Goal: Information Seeking & Learning: Learn about a topic

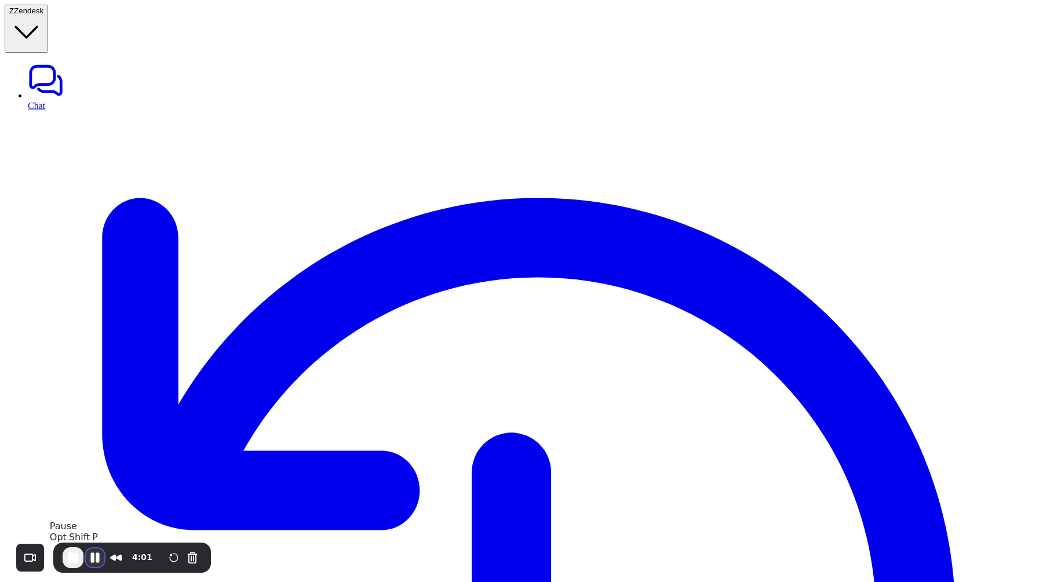
click at [93, 551] on button "Pause Recording" at bounding box center [95, 557] width 19 height 19
click at [94, 557] on span "Play Recording" at bounding box center [95, 559] width 14 height 14
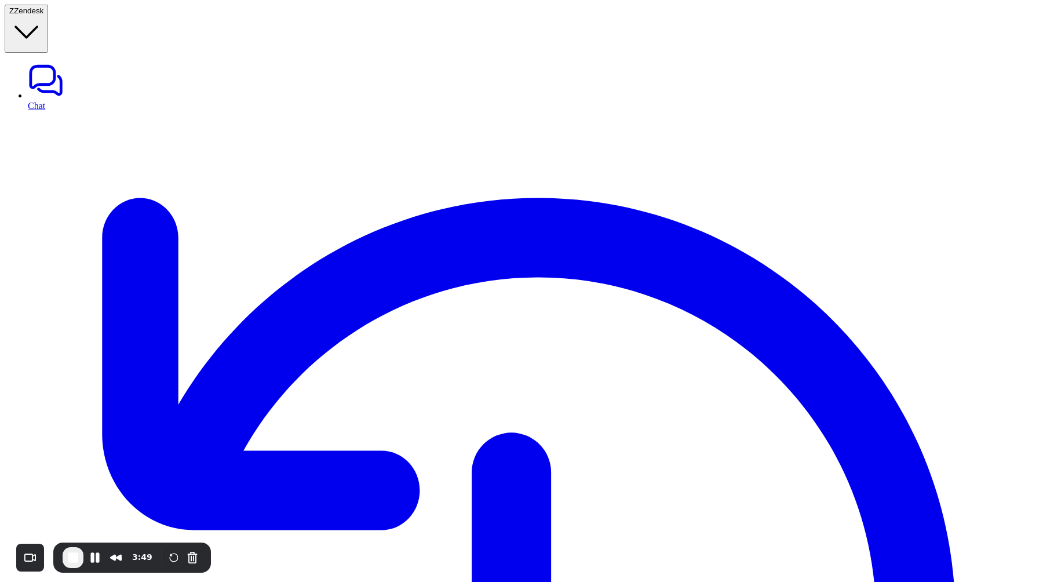
scroll to position [393, 0]
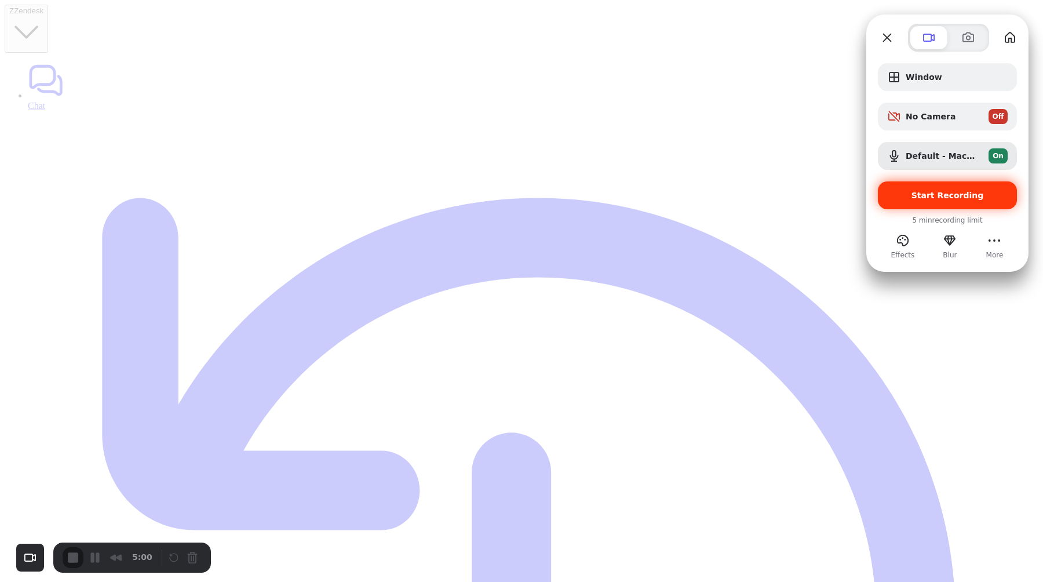
click at [904, 202] on div "Start Recording" at bounding box center [947, 195] width 139 height 28
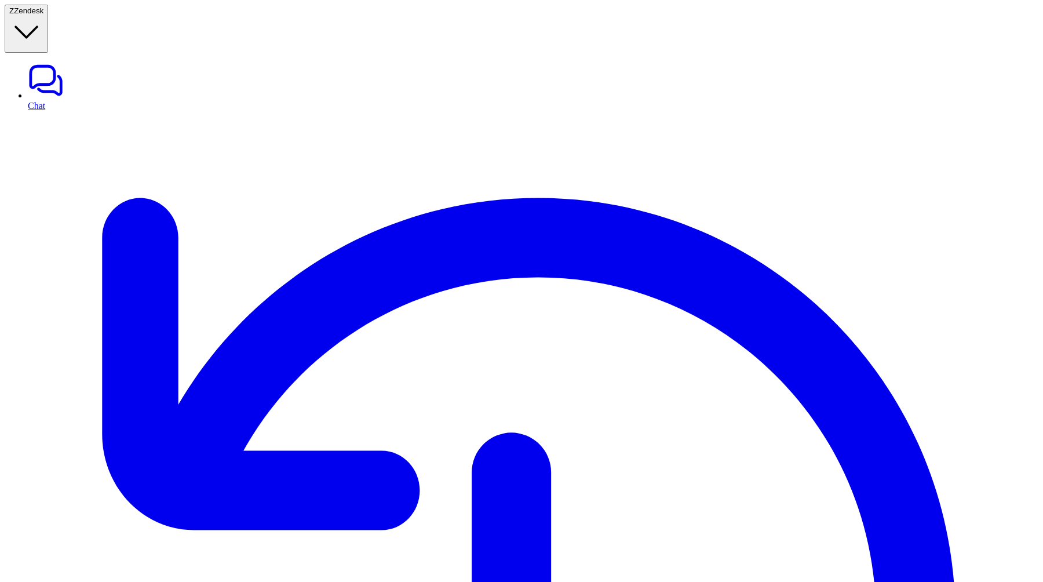
click at [110, 62] on link "Chat" at bounding box center [533, 86] width 1010 height 49
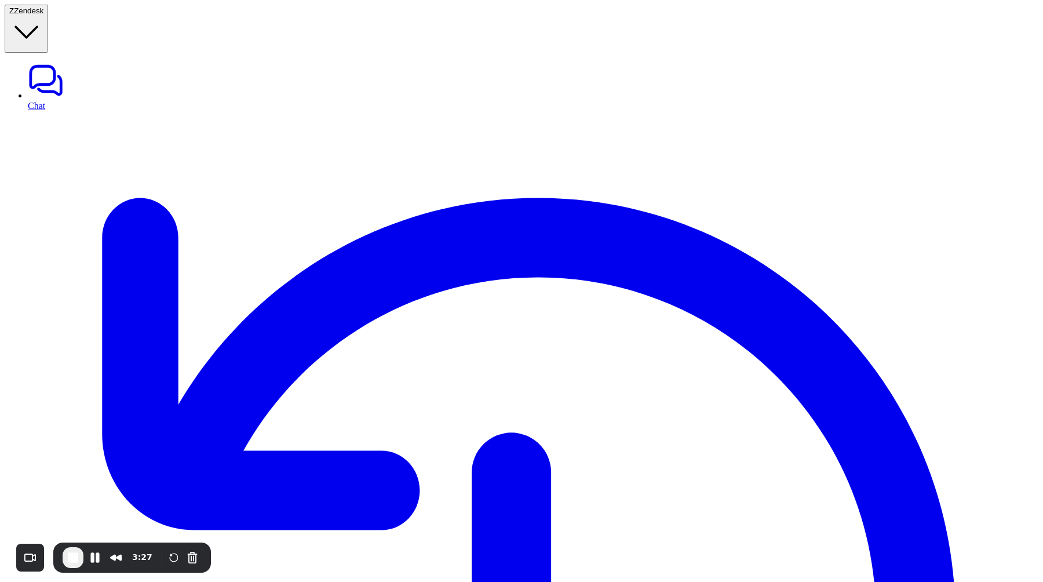
scroll to position [393, 0]
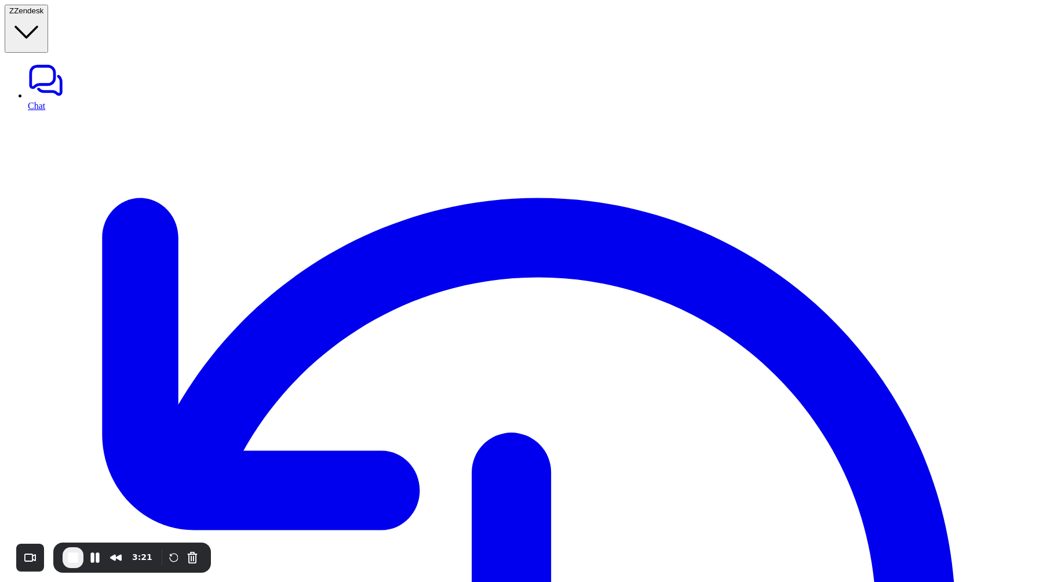
click at [92, 549] on button "Pause Recording" at bounding box center [95, 557] width 19 height 19
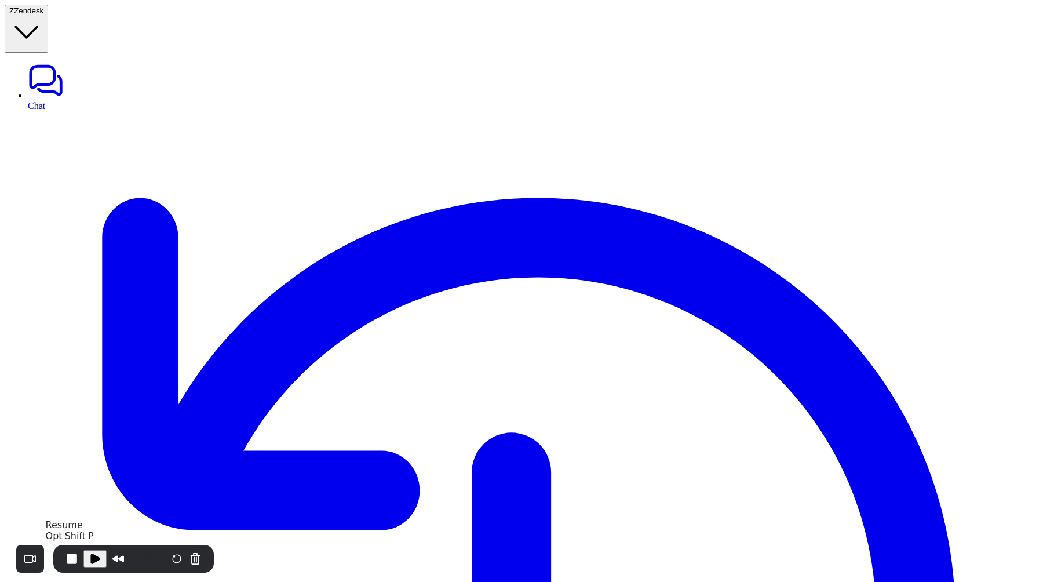
click at [91, 553] on span "Play Recording" at bounding box center [95, 559] width 14 height 14
drag, startPoint x: 918, startPoint y: 275, endPoint x: 948, endPoint y: 471, distance: 198.8
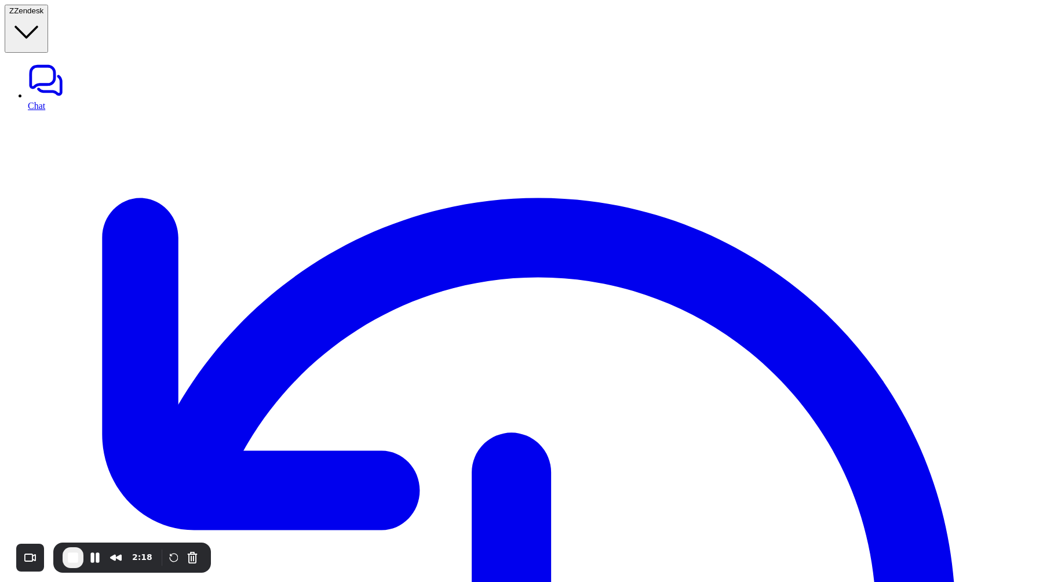
drag, startPoint x: 953, startPoint y: 145, endPoint x: 958, endPoint y: 238, distance: 92.3
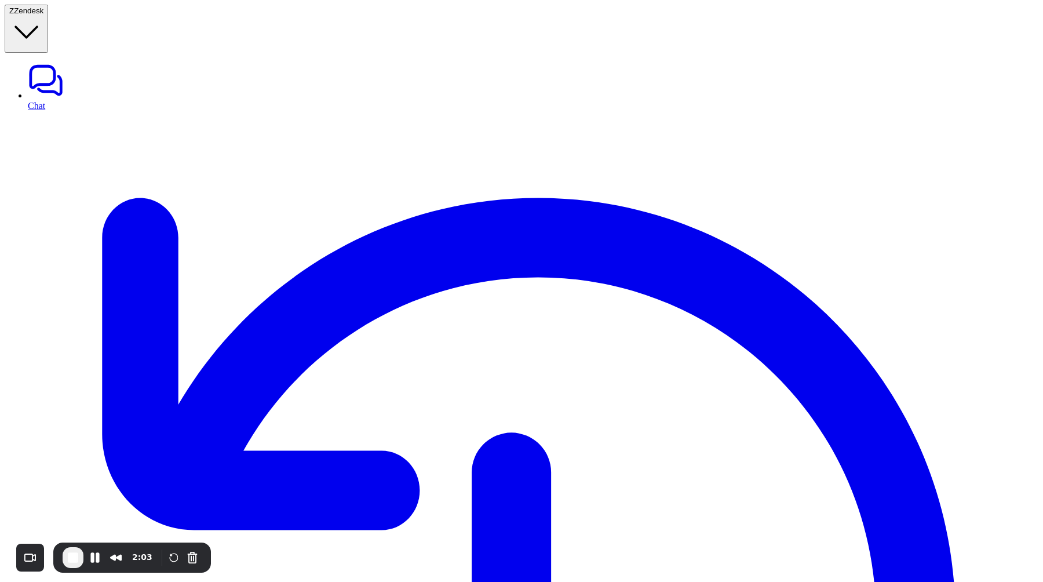
scroll to position [203, 0]
drag, startPoint x: 930, startPoint y: 119, endPoint x: 946, endPoint y: 189, distance: 71.8
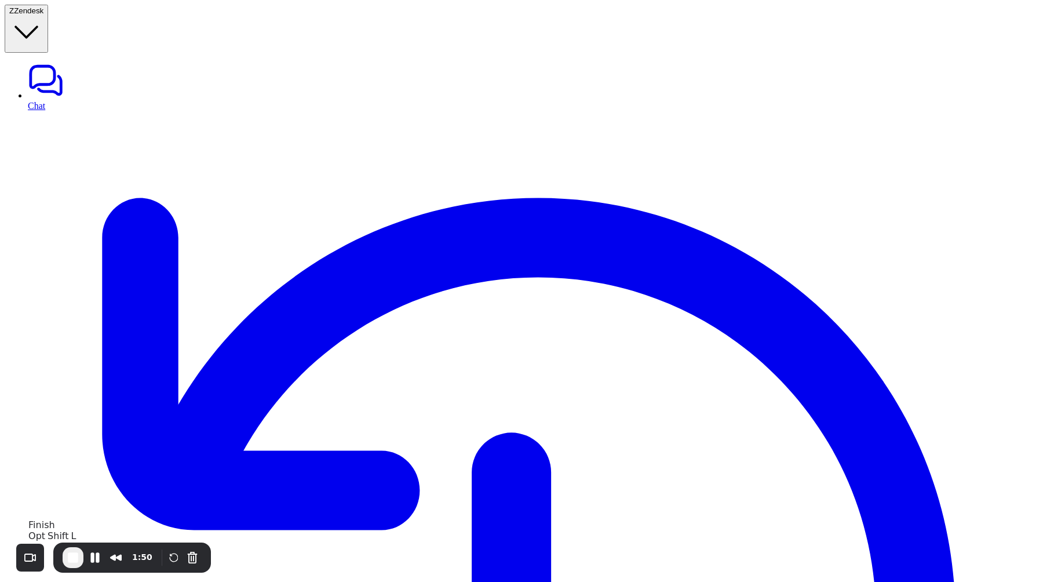
click at [76, 560] on span "End Recording" at bounding box center [73, 557] width 14 height 14
